Goal: Information Seeking & Learning: Check status

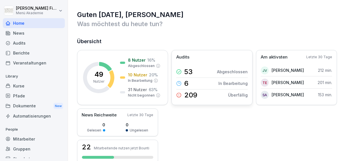
click at [227, 71] on p "Abgeschlossen" at bounding box center [232, 72] width 31 height 6
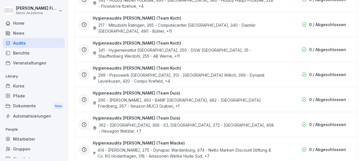
scroll to position [1045, 0]
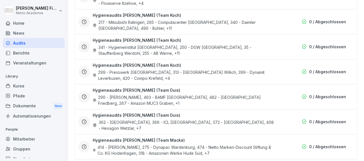
click at [255, 48] on div "341 - Hygieneinstitut [GEOGRAPHIC_DATA], 250 - DGW [GEOGRAPHIC_DATA], 35 - Stau…" at bounding box center [184, 50] width 182 height 12
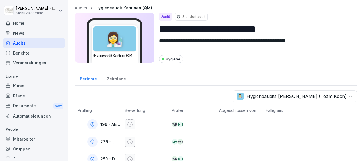
click at [29, 42] on div "Audits" at bounding box center [34, 43] width 62 height 10
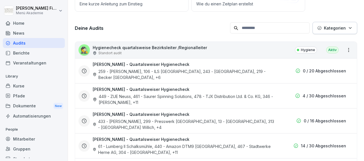
scroll to position [82, 0]
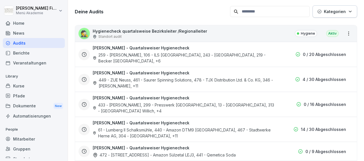
click at [258, 129] on div "61 - Lumberg II Schalksmühle, 440 - Amazon DTM9 [GEOGRAPHIC_DATA], 467 - Stadtw…" at bounding box center [184, 133] width 182 height 12
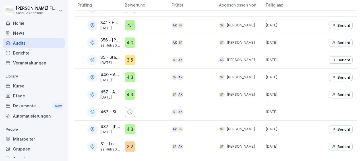
scroll to position [206, 0]
click at [129, 110] on icon at bounding box center [129, 112] width 5 height 5
click at [101, 110] on p "467 - Stadtwerke Herne AG" at bounding box center [110, 112] width 20 height 5
click at [92, 111] on icon at bounding box center [92, 111] width 1 height 1
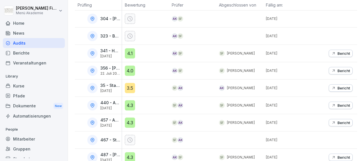
scroll to position [173, 0]
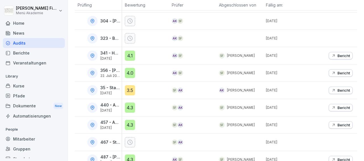
click at [338, 89] on p "Bericht" at bounding box center [344, 90] width 13 height 5
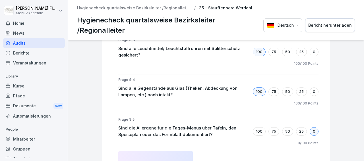
scroll to position [4141, 0]
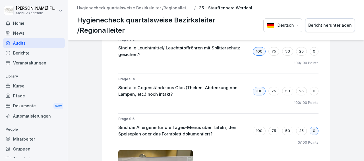
click at [20, 42] on div "Audits" at bounding box center [34, 43] width 62 height 10
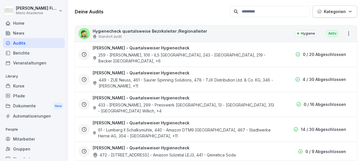
scroll to position [99, 0]
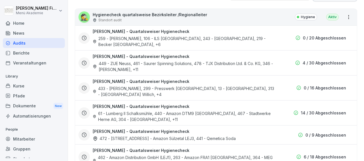
click at [296, 113] on div "14 / 30 Abgeschlossen" at bounding box center [319, 113] width 53 height 6
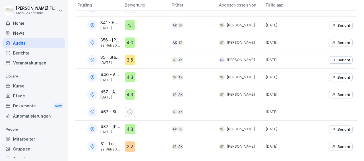
scroll to position [71, 0]
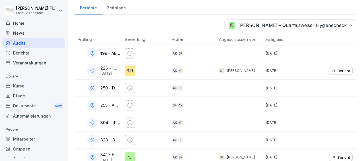
click at [44, 44] on div "Audits" at bounding box center [34, 43] width 62 height 10
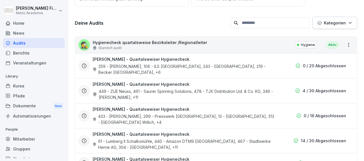
scroll to position [6, 0]
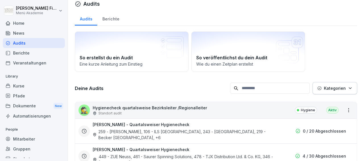
click at [303, 155] on p "4 / 30 Abgeschlossen" at bounding box center [325, 156] width 44 height 6
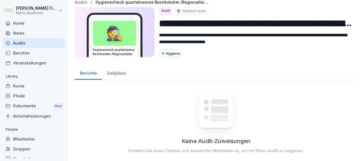
click at [36, 43] on div "Audits" at bounding box center [34, 43] width 62 height 10
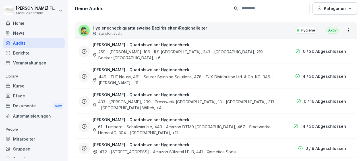
scroll to position [84, 0]
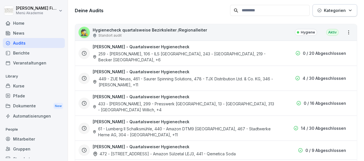
click at [133, 120] on h3 "[PERSON_NAME] - Quartalsweiser Hygienecheck" at bounding box center [141, 122] width 97 height 6
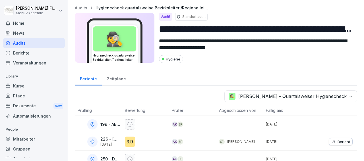
click at [36, 33] on div "News" at bounding box center [34, 33] width 62 height 10
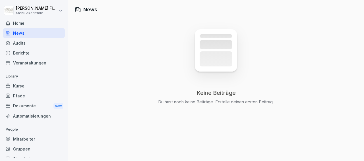
click at [26, 52] on div "Berichte" at bounding box center [34, 53] width 62 height 10
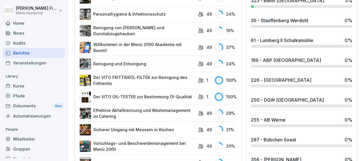
scroll to position [286, 0]
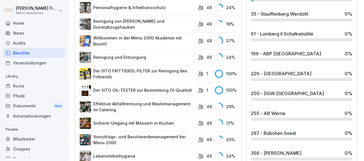
click at [216, 86] on rect at bounding box center [219, 90] width 9 height 9
click at [180, 87] on link "Der VITO OIL-TESTER zur Bestimmung Öl-Qualität" at bounding box center [137, 90] width 115 height 11
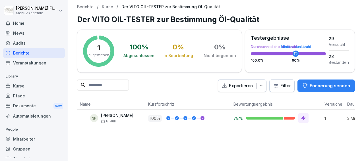
click at [202, 118] on icon at bounding box center [203, 118] width 2 height 1
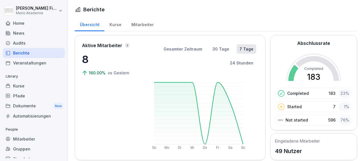
click at [205, 144] on rect at bounding box center [198, 113] width 89 height 62
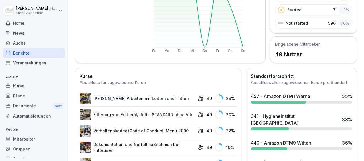
scroll to position [99, 0]
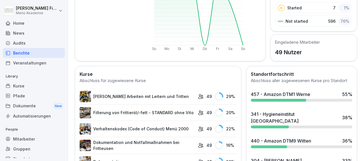
click at [265, 102] on div at bounding box center [278, 100] width 55 height 3
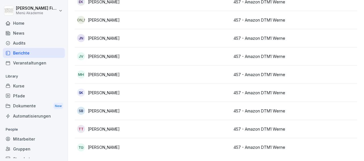
scroll to position [116, 0]
drag, startPoint x: 328, startPoint y: 113, endPoint x: 324, endPoint y: 43, distance: 69.8
click at [324, 43] on tbody "CZ [PERSON_NAME] 457 - Amazon DTM1 Werne In Bearbeitung 73 % EF [PERSON_NAME] 4…" at bounding box center [309, 56] width 469 height 200
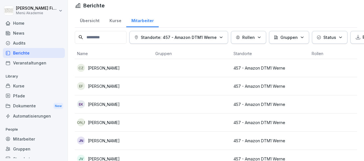
scroll to position [0, 0]
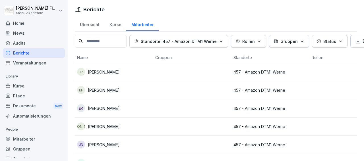
click at [43, 61] on div "Veranstaltungen" at bounding box center [34, 63] width 62 height 10
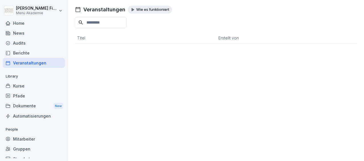
click at [33, 51] on div "Berichte" at bounding box center [34, 53] width 62 height 10
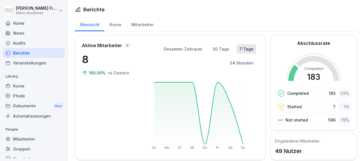
click at [29, 41] on div "Audits" at bounding box center [34, 43] width 62 height 10
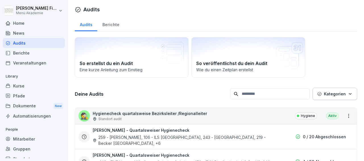
click at [26, 86] on div "Kurse" at bounding box center [34, 86] width 62 height 10
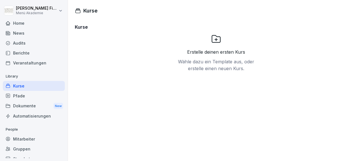
click at [18, 95] on div "Pfade" at bounding box center [34, 96] width 62 height 10
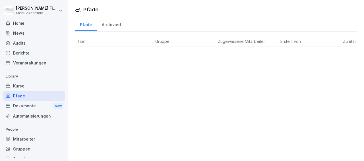
click at [18, 105] on div "Dokumente New" at bounding box center [34, 106] width 62 height 11
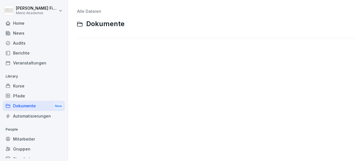
click at [21, 139] on div "Mitarbeiter" at bounding box center [34, 139] width 62 height 10
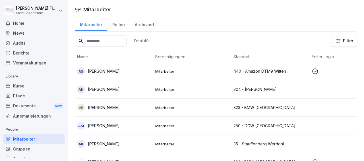
click at [16, 149] on div "Gruppen" at bounding box center [34, 149] width 62 height 10
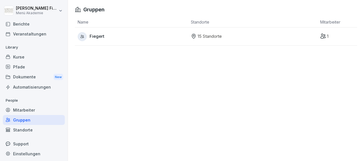
scroll to position [31, 0]
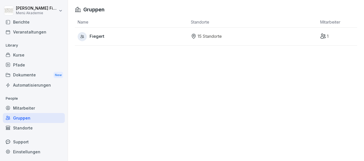
click at [36, 126] on div "Standorte" at bounding box center [34, 128] width 62 height 10
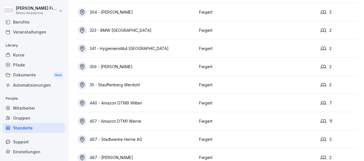
scroll to position [132, 0]
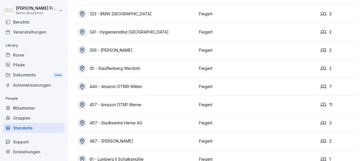
click at [320, 104] on icon at bounding box center [323, 105] width 6 height 6
click at [123, 103] on div "457 - Amazon DTM1 Werne" at bounding box center [137, 104] width 119 height 9
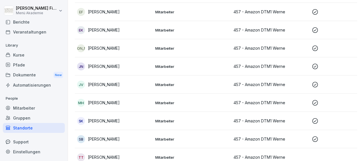
scroll to position [71, 0]
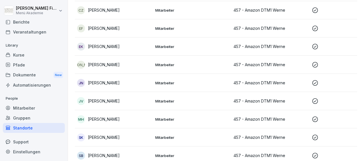
click at [281, 46] on p "457 - Amazon DTM1 Werne" at bounding box center [271, 47] width 74 height 6
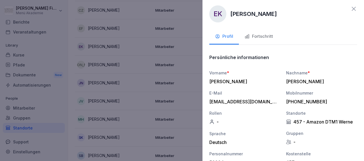
scroll to position [0, 0]
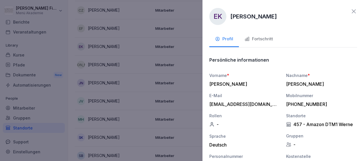
click at [352, 11] on icon at bounding box center [354, 11] width 4 height 4
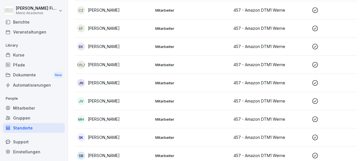
scroll to position [71, 0]
click at [117, 45] on p "[PERSON_NAME]" at bounding box center [104, 47] width 32 height 6
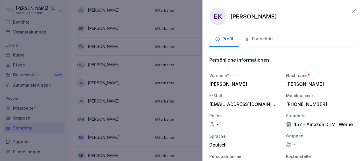
click at [256, 40] on div "Fortschritt" at bounding box center [259, 39] width 28 height 7
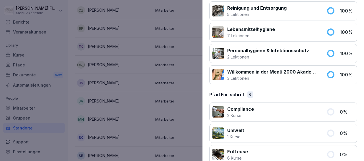
scroll to position [352, 0]
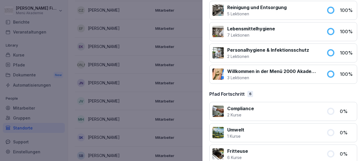
click at [328, 71] on icon at bounding box center [331, 74] width 6 height 6
click at [340, 72] on p "100 %" at bounding box center [347, 74] width 14 height 7
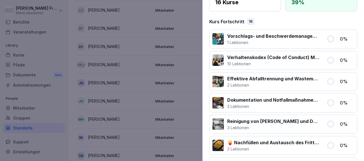
scroll to position [0, 0]
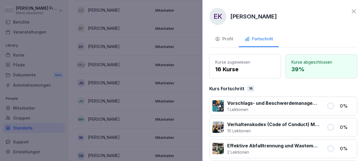
click at [352, 11] on icon at bounding box center [354, 11] width 4 height 4
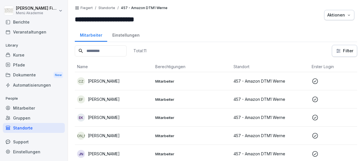
click at [316, 81] on icon at bounding box center [315, 82] width 6 height 6
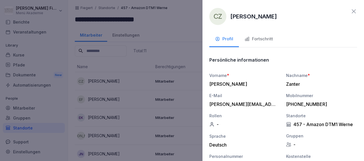
click at [267, 40] on div "Fortschritt" at bounding box center [259, 39] width 28 height 7
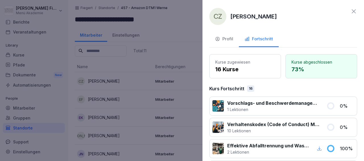
click at [350, 11] on icon at bounding box center [353, 11] width 7 height 7
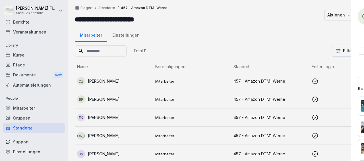
scroll to position [31, 0]
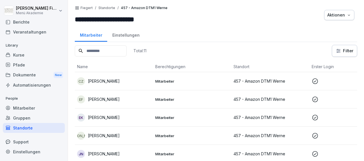
click at [217, 25] on div "**********" at bounding box center [216, 80] width 296 height 161
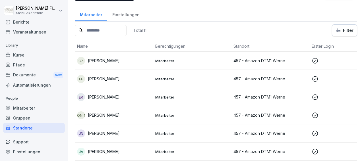
scroll to position [0, 0]
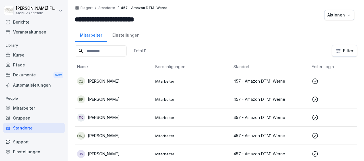
click at [21, 115] on div "Gruppen" at bounding box center [34, 118] width 62 height 10
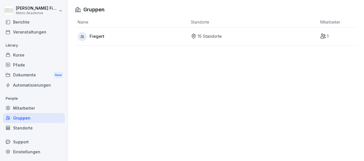
click at [18, 129] on div "Standorte" at bounding box center [34, 128] width 62 height 10
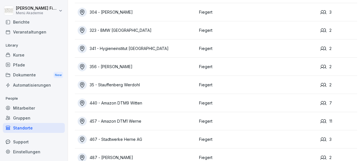
scroll to position [132, 0]
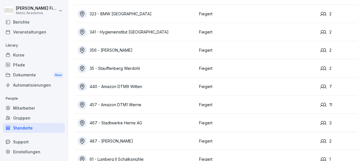
click at [104, 86] on div "440 - Amazon DTM9 Witten" at bounding box center [137, 86] width 119 height 9
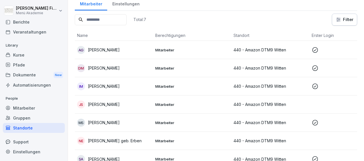
scroll to position [48, 0]
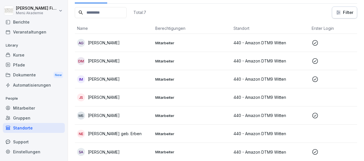
click at [22, 117] on div "Gruppen" at bounding box center [34, 118] width 62 height 10
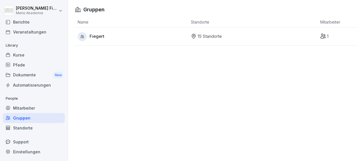
click at [22, 129] on div "Standorte" at bounding box center [34, 128] width 62 height 10
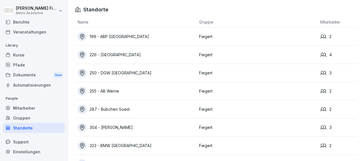
click at [109, 127] on div "304 - [PERSON_NAME]" at bounding box center [137, 127] width 119 height 9
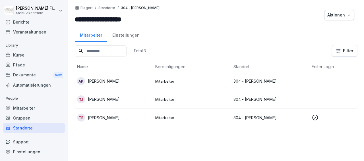
click at [316, 116] on icon at bounding box center [315, 117] width 7 height 7
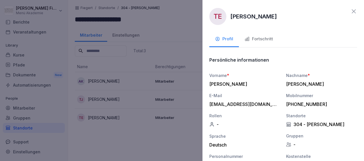
click at [263, 39] on div "Fortschritt" at bounding box center [259, 39] width 28 height 7
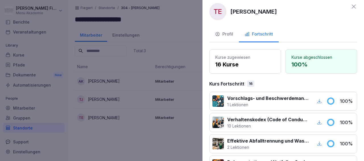
scroll to position [0, 0]
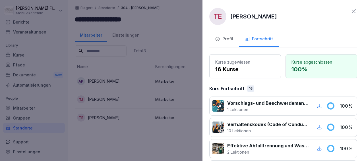
click at [350, 11] on icon at bounding box center [353, 11] width 7 height 7
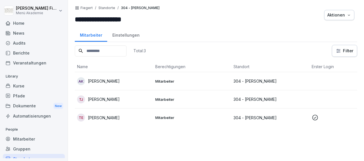
click at [31, 42] on div "Audits" at bounding box center [34, 43] width 62 height 10
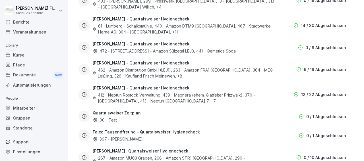
scroll to position [137, 0]
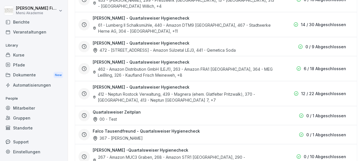
click at [16, 53] on div "Kurse" at bounding box center [34, 55] width 62 height 10
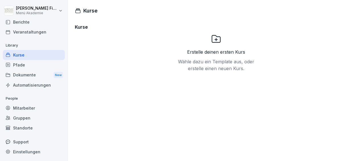
click at [21, 127] on div "Standorte" at bounding box center [34, 128] width 62 height 10
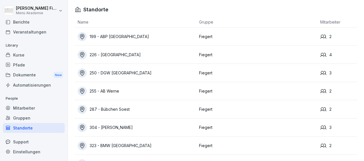
click at [120, 109] on div "287 - Bübchen Soest" at bounding box center [137, 109] width 119 height 9
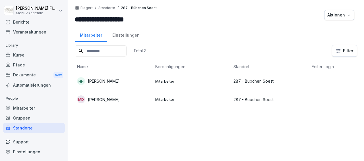
click at [27, 116] on div "Gruppen" at bounding box center [34, 118] width 62 height 10
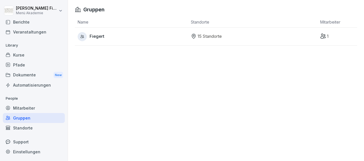
click at [29, 129] on div "Standorte" at bounding box center [34, 128] width 62 height 10
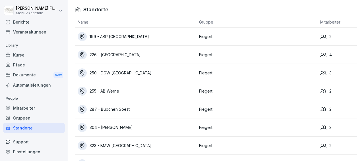
click at [82, 147] on icon at bounding box center [82, 146] width 6 height 6
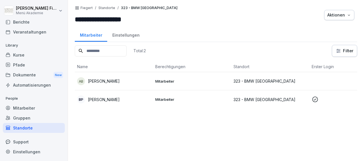
click at [98, 81] on p "[PERSON_NAME]" at bounding box center [104, 81] width 32 height 6
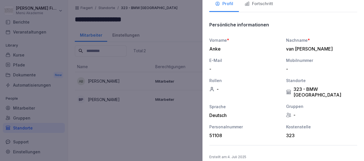
scroll to position [36, 0]
drag, startPoint x: 362, startPoint y: 157, endPoint x: 357, endPoint y: 63, distance: 94.0
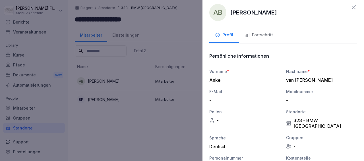
scroll to position [3, 0]
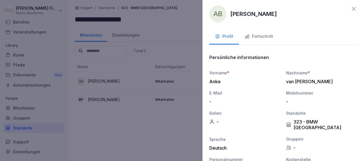
click at [352, 8] on icon at bounding box center [354, 9] width 4 height 4
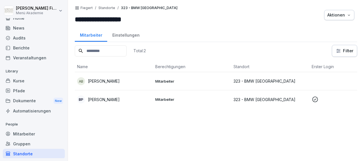
scroll to position [0, 0]
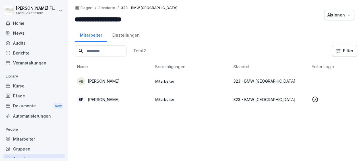
click at [35, 156] on div "Standorte" at bounding box center [34, 159] width 62 height 10
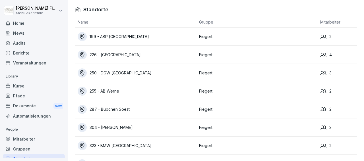
click at [85, 34] on icon at bounding box center [82, 37] width 6 height 6
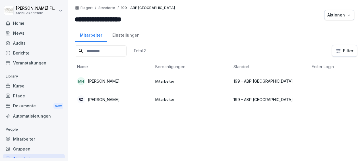
click at [101, 80] on p "[PERSON_NAME]" at bounding box center [104, 81] width 32 height 6
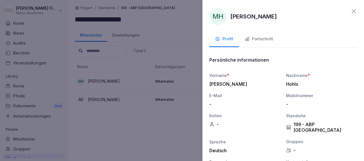
click at [248, 40] on icon "button" at bounding box center [247, 38] width 5 height 5
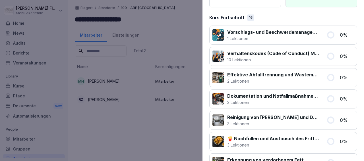
drag, startPoint x: 361, startPoint y: 157, endPoint x: 364, endPoint y: 18, distance: 138.6
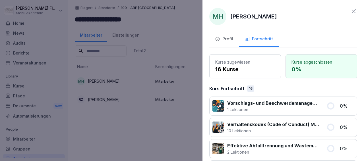
click at [350, 12] on icon at bounding box center [353, 11] width 7 height 7
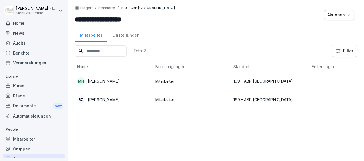
click at [22, 156] on div "Standorte" at bounding box center [34, 159] width 62 height 10
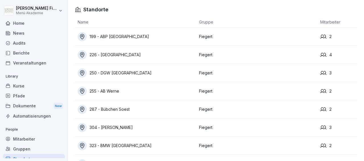
click at [82, 72] on icon at bounding box center [82, 73] width 6 height 6
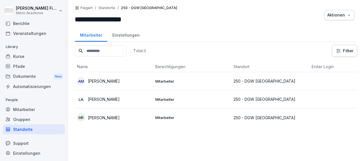
scroll to position [31, 0]
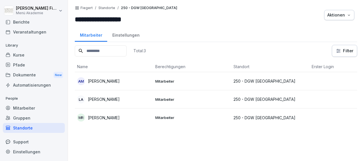
click at [46, 127] on div "Standorte" at bounding box center [34, 128] width 62 height 10
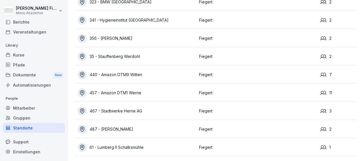
scroll to position [148, 0]
click at [82, 126] on icon at bounding box center [82, 129] width 6 height 6
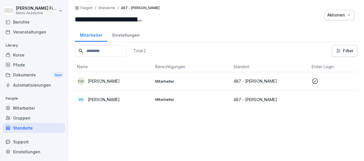
click at [98, 79] on p "[PERSON_NAME]" at bounding box center [104, 81] width 32 height 6
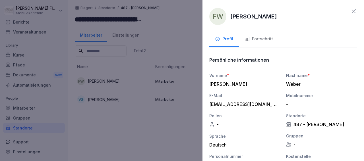
click at [255, 38] on div "Fortschritt" at bounding box center [259, 39] width 28 height 7
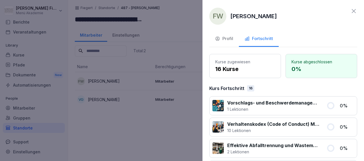
scroll to position [0, 0]
click at [350, 13] on icon at bounding box center [353, 11] width 7 height 7
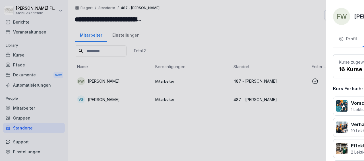
scroll to position [31, 0]
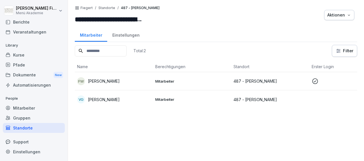
click at [28, 116] on div "Gruppen" at bounding box center [34, 118] width 62 height 10
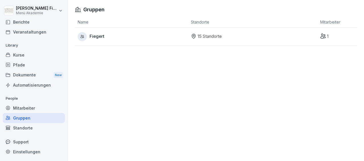
click at [26, 128] on div "Standorte" at bounding box center [34, 128] width 62 height 10
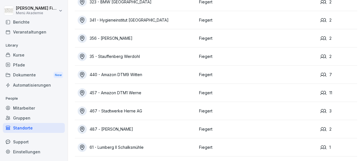
scroll to position [148, 0]
drag, startPoint x: 304, startPoint y: 69, endPoint x: 167, endPoint y: 66, distance: 137.4
click at [167, 66] on tr "440 - Amazon DTM9 Witten Fiegert 7" at bounding box center [216, 75] width 282 height 18
click at [156, 70] on div "440 - Amazon DTM9 Witten" at bounding box center [137, 74] width 119 height 9
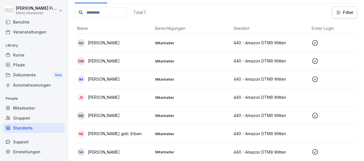
scroll to position [48, 0]
click at [315, 149] on icon at bounding box center [315, 152] width 7 height 7
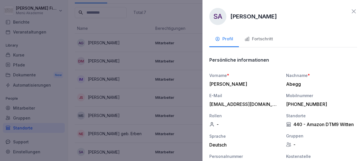
click at [261, 39] on div "Fortschritt" at bounding box center [259, 39] width 28 height 7
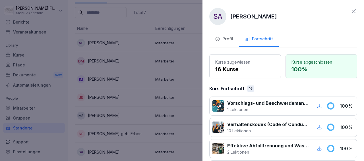
click at [350, 9] on icon at bounding box center [353, 11] width 7 height 7
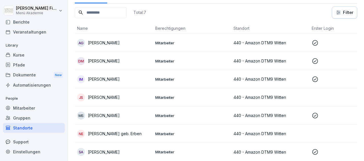
click at [315, 112] on icon at bounding box center [315, 115] width 7 height 7
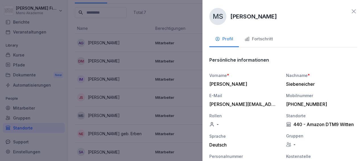
click at [269, 38] on div "Fortschritt" at bounding box center [259, 39] width 28 height 7
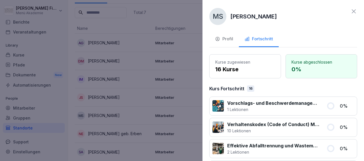
click at [350, 10] on icon at bounding box center [353, 11] width 7 height 7
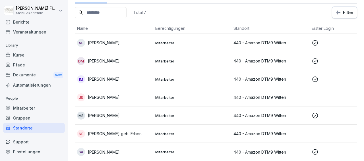
click at [315, 76] on icon at bounding box center [315, 79] width 7 height 7
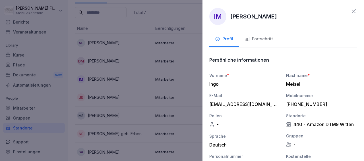
click at [261, 38] on div "Fortschritt" at bounding box center [259, 39] width 28 height 7
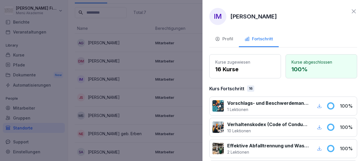
click at [352, 11] on icon at bounding box center [354, 11] width 4 height 4
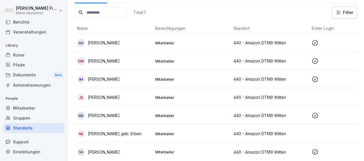
click at [316, 58] on icon at bounding box center [315, 61] width 7 height 7
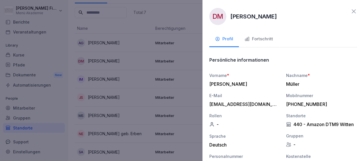
click at [263, 38] on div "Fortschritt" at bounding box center [259, 39] width 28 height 7
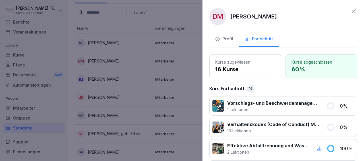
click at [350, 11] on icon at bounding box center [353, 11] width 7 height 7
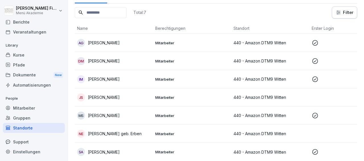
click at [315, 40] on icon at bounding box center [315, 43] width 7 height 7
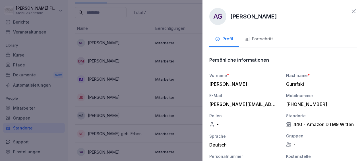
click at [264, 39] on div "Fortschritt" at bounding box center [259, 39] width 28 height 7
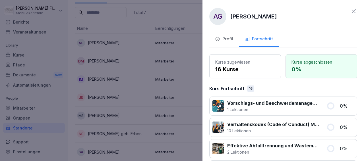
click at [352, 12] on icon at bounding box center [354, 11] width 4 height 4
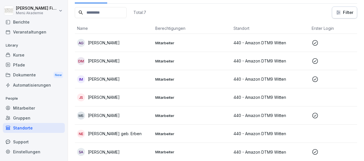
click at [18, 118] on div "Gruppen" at bounding box center [34, 118] width 62 height 10
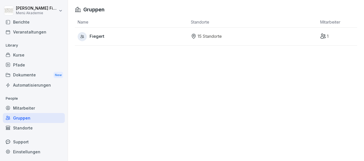
click at [103, 37] on span "Fiegert" at bounding box center [97, 36] width 15 height 7
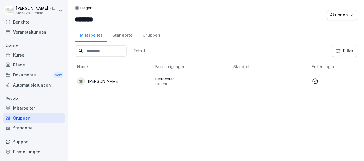
click at [20, 127] on div "Standorte" at bounding box center [34, 128] width 62 height 10
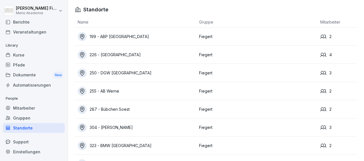
drag, startPoint x: 63, startPoint y: 156, endPoint x: 68, endPoint y: 45, distance: 111.1
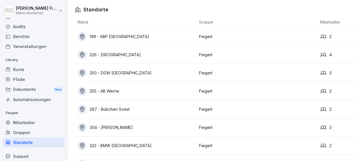
scroll to position [31, 0]
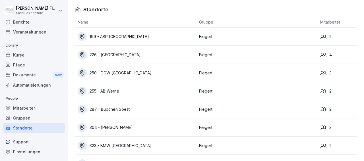
click at [83, 54] on icon at bounding box center [82, 55] width 6 height 6
click at [83, 71] on icon at bounding box center [82, 73] width 6 height 6
click at [82, 90] on icon at bounding box center [82, 90] width 4 height 5
click at [84, 125] on icon at bounding box center [82, 127] width 4 height 5
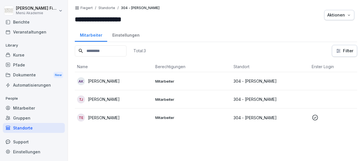
drag, startPoint x: 84, startPoint y: 125, endPoint x: 16, endPoint y: 17, distance: 127.2
click at [75, 61] on div "Name Berechtigungen Standort Erster Login Rolle AK [PERSON_NAME] Mitarbeiter 30…" at bounding box center [216, 93] width 282 height 65
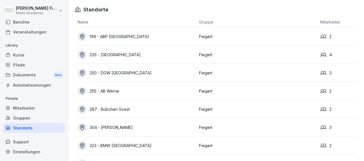
click at [83, 145] on icon at bounding box center [82, 145] width 4 height 5
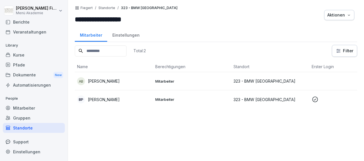
click at [315, 98] on icon at bounding box center [315, 99] width 7 height 7
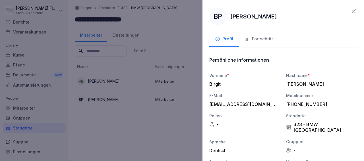
click at [263, 38] on div "Fortschritt" at bounding box center [259, 39] width 28 height 7
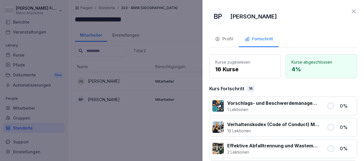
click at [350, 10] on icon at bounding box center [353, 11] width 7 height 7
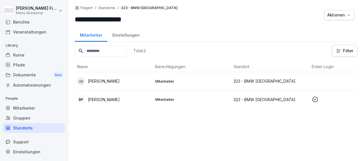
click at [29, 126] on div "Standorte" at bounding box center [34, 128] width 62 height 10
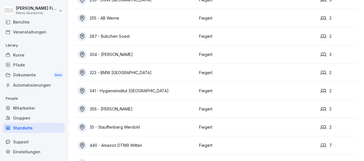
scroll to position [82, 0]
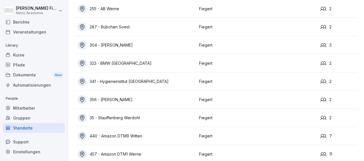
click at [81, 81] on icon at bounding box center [82, 82] width 6 height 6
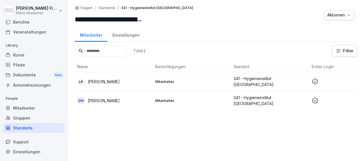
click at [315, 99] on icon at bounding box center [315, 101] width 6 height 6
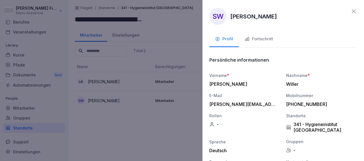
click at [269, 38] on div "Fortschritt" at bounding box center [259, 39] width 28 height 7
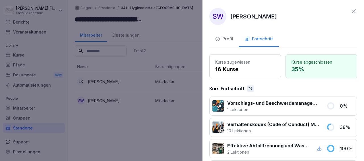
click at [350, 10] on icon at bounding box center [353, 11] width 7 height 7
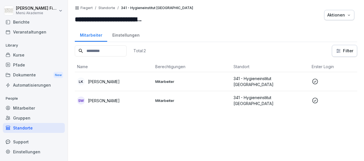
click at [316, 80] on icon at bounding box center [315, 81] width 7 height 7
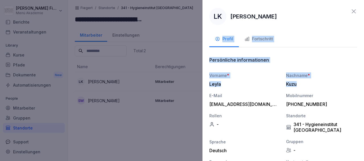
click at [266, 39] on div "LK [PERSON_NAME] Profil Fortschritt Persönliche informationen Vorname * [PERSON…" at bounding box center [284, 80] width 162 height 161
click at [266, 39] on div "Fortschritt" at bounding box center [259, 39] width 28 height 7
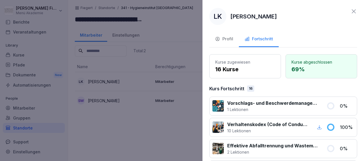
click at [352, 11] on icon at bounding box center [354, 11] width 4 height 4
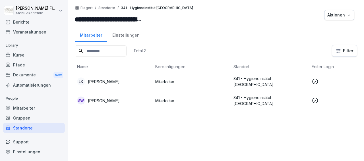
click at [24, 128] on div "Standorte" at bounding box center [34, 128] width 62 height 10
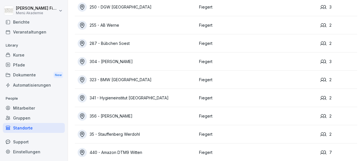
scroll to position [82, 0]
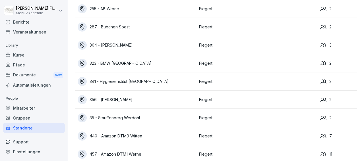
click at [103, 101] on div "356 - [PERSON_NAME]" at bounding box center [137, 99] width 119 height 9
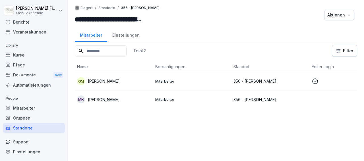
click at [315, 81] on icon at bounding box center [315, 81] width 7 height 7
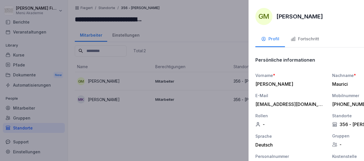
scroll to position [31, 0]
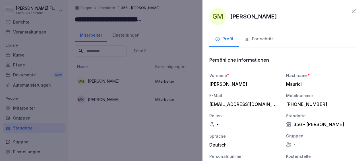
click at [263, 37] on div "Fortschritt" at bounding box center [259, 39] width 28 height 7
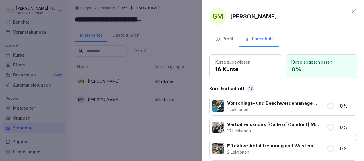
click at [352, 11] on icon at bounding box center [354, 11] width 4 height 4
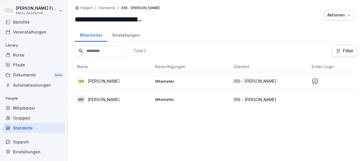
click at [29, 129] on div "Standorte" at bounding box center [34, 128] width 62 height 10
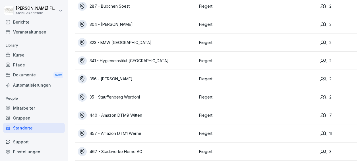
scroll to position [104, 0]
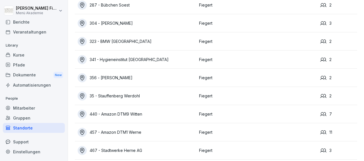
click at [82, 149] on icon at bounding box center [82, 151] width 6 height 6
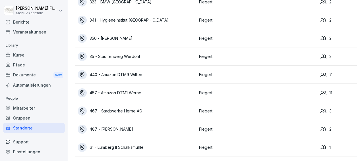
scroll to position [148, 0]
click at [82, 145] on icon at bounding box center [82, 148] width 6 height 6
